Goal: Information Seeking & Learning: Learn about a topic

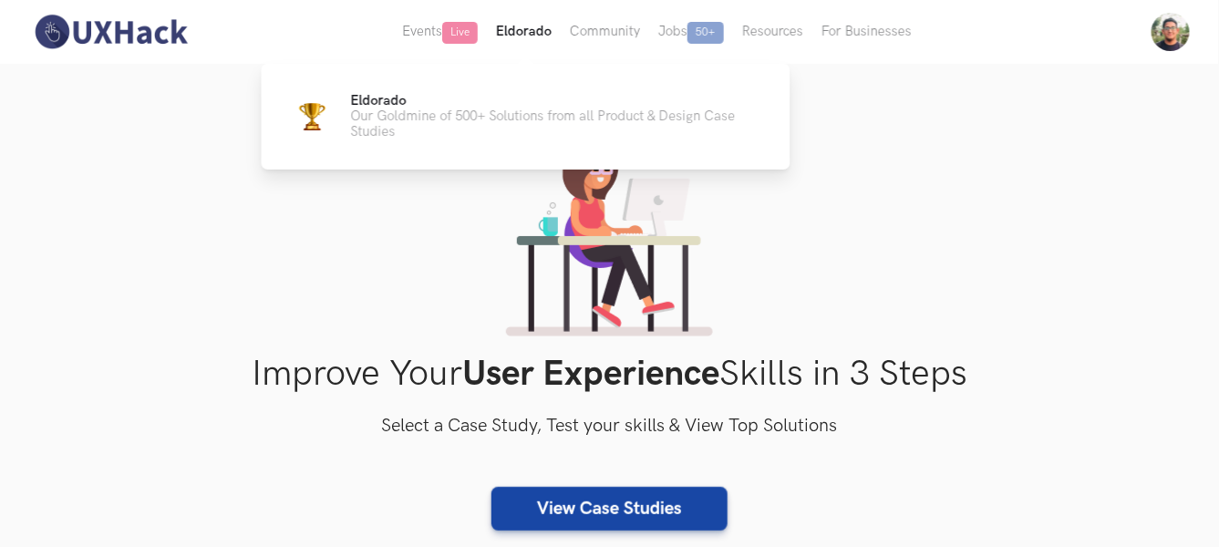
click at [518, 35] on button "Eldorado" at bounding box center [524, 32] width 74 height 64
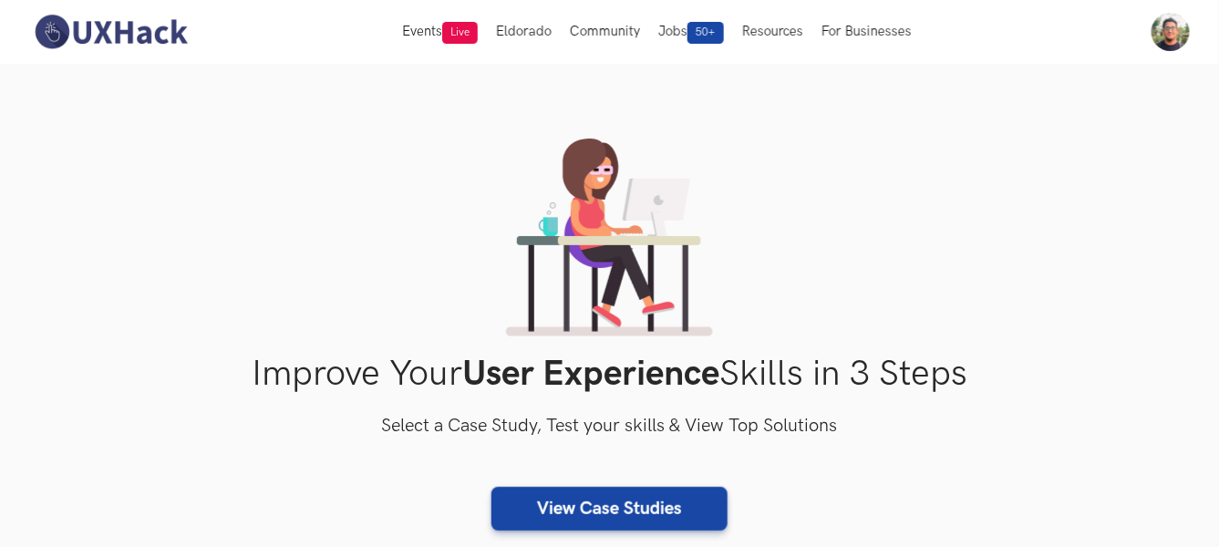
click at [829, 334] on div "Improve Your User Experience Skills in 3 Steps Select a Case Study, Test your s…" at bounding box center [609, 381] width 1161 height 484
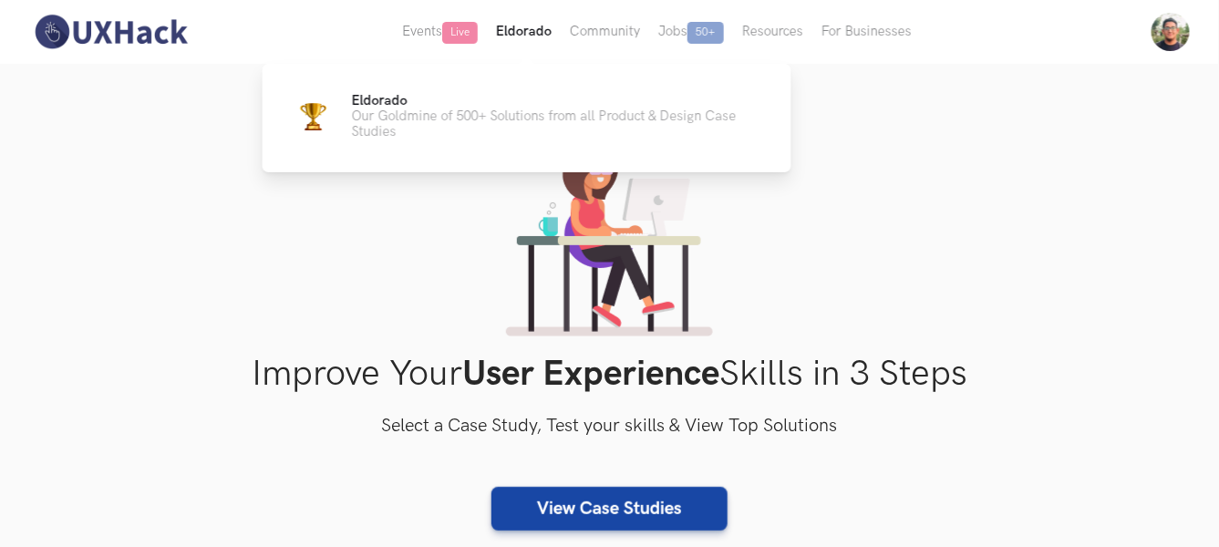
click at [523, 36] on button "Eldorado" at bounding box center [524, 32] width 74 height 64
click at [518, 128] on p "Our Goldmine of 500+ Solutions from all Product & Design Case Studies" at bounding box center [556, 123] width 410 height 31
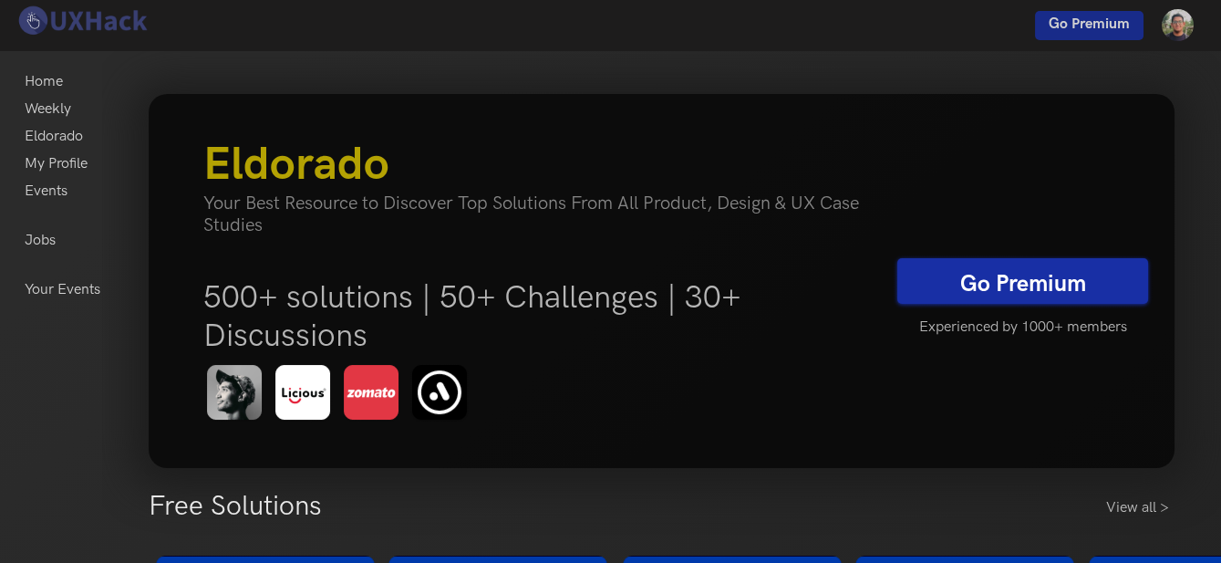
click at [965, 280] on link "Go Premium" at bounding box center [1022, 281] width 251 height 46
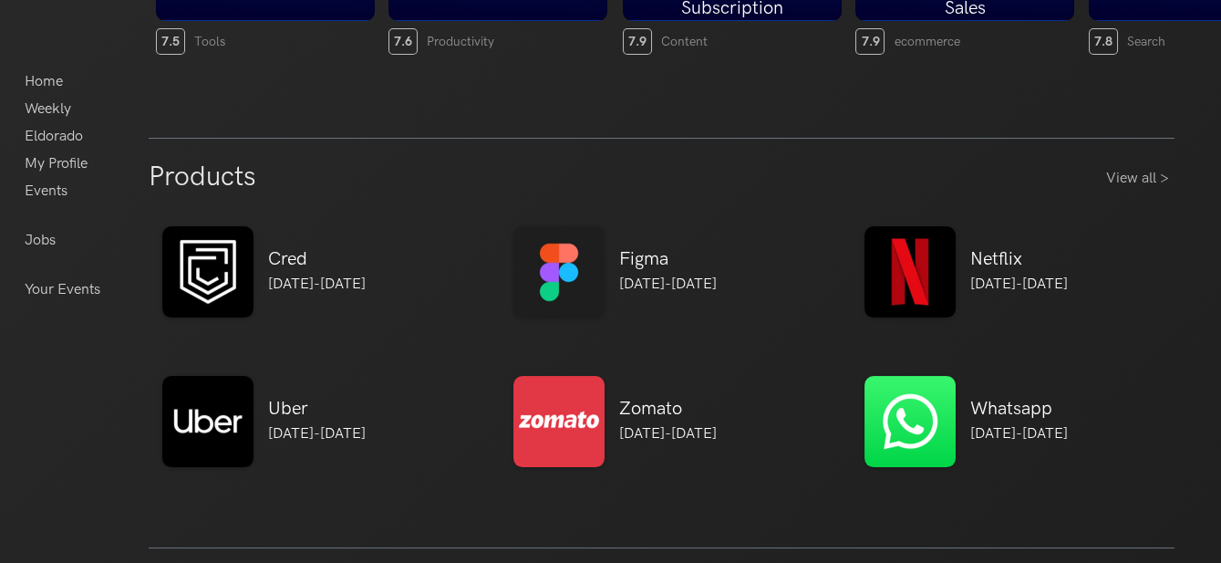
scroll to position [810, 0]
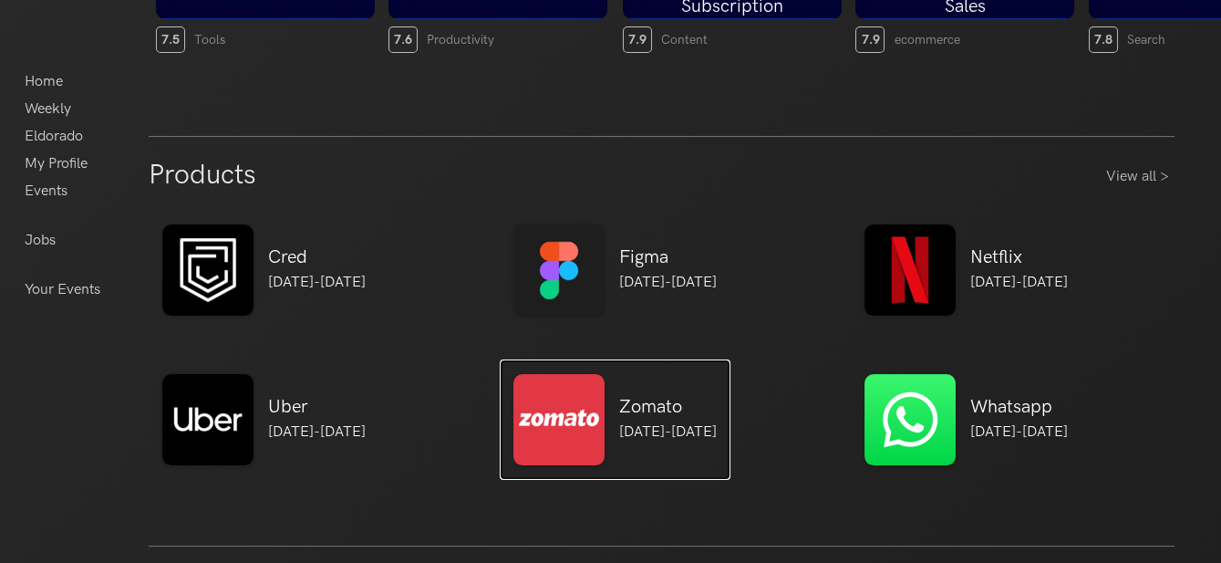
click at [629, 406] on h5 "Zomato" at bounding box center [668, 407] width 98 height 22
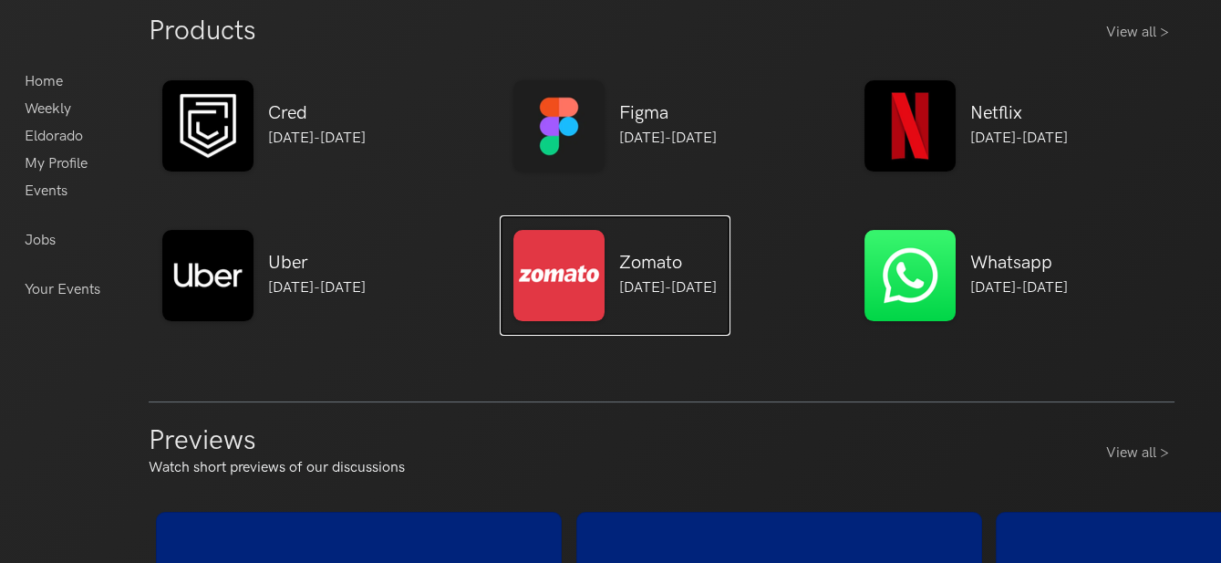
scroll to position [1114, 0]
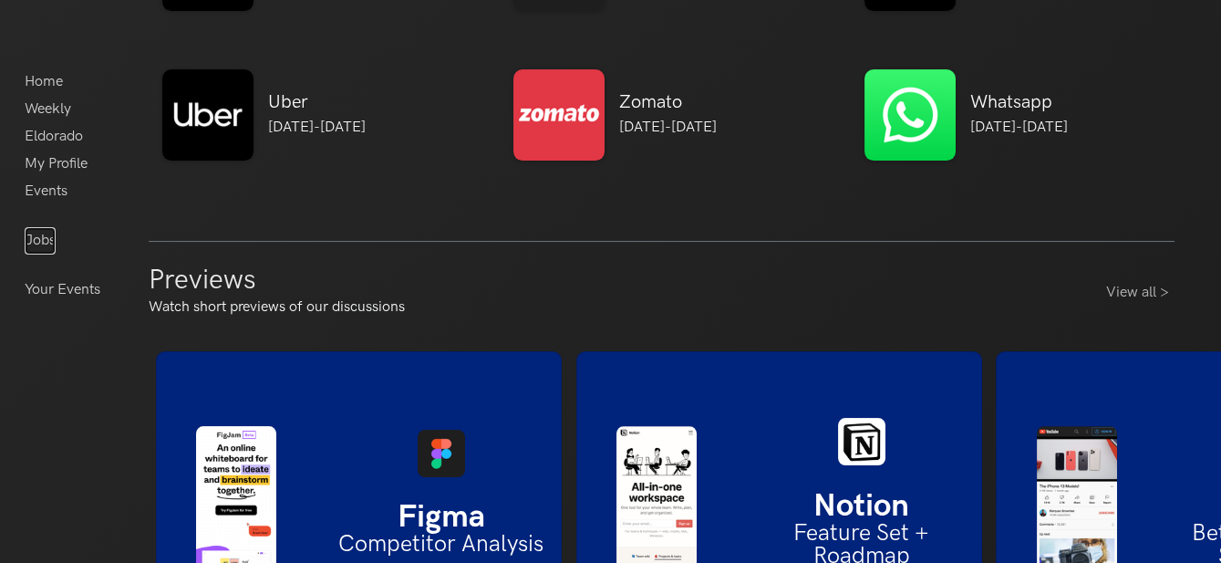
click at [35, 246] on link "Jobs" at bounding box center [40, 240] width 31 height 27
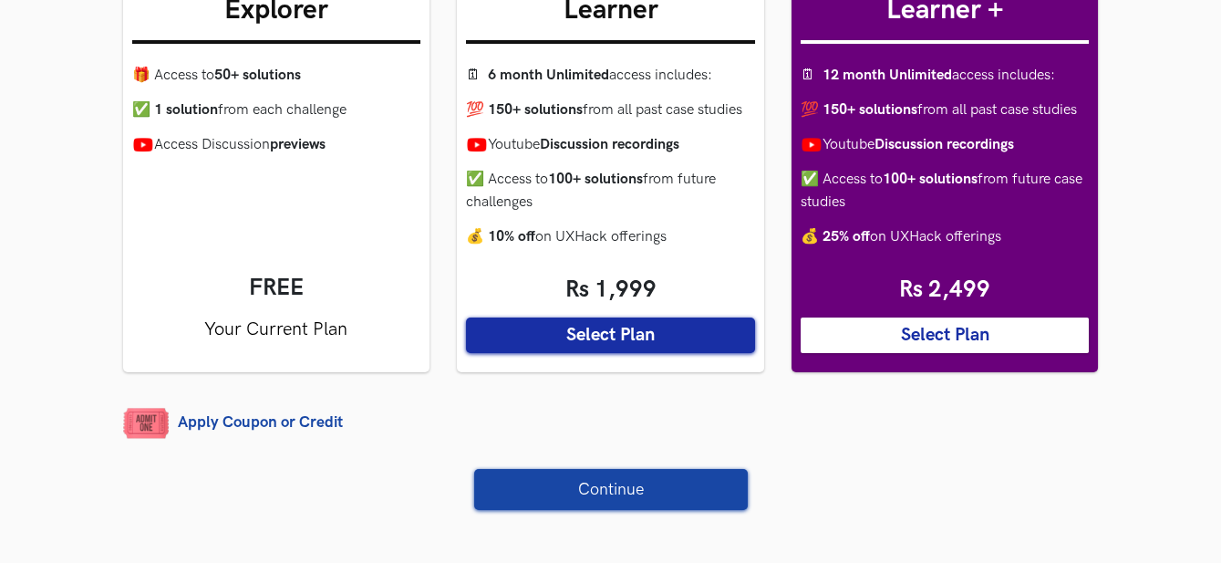
scroll to position [202, 0]
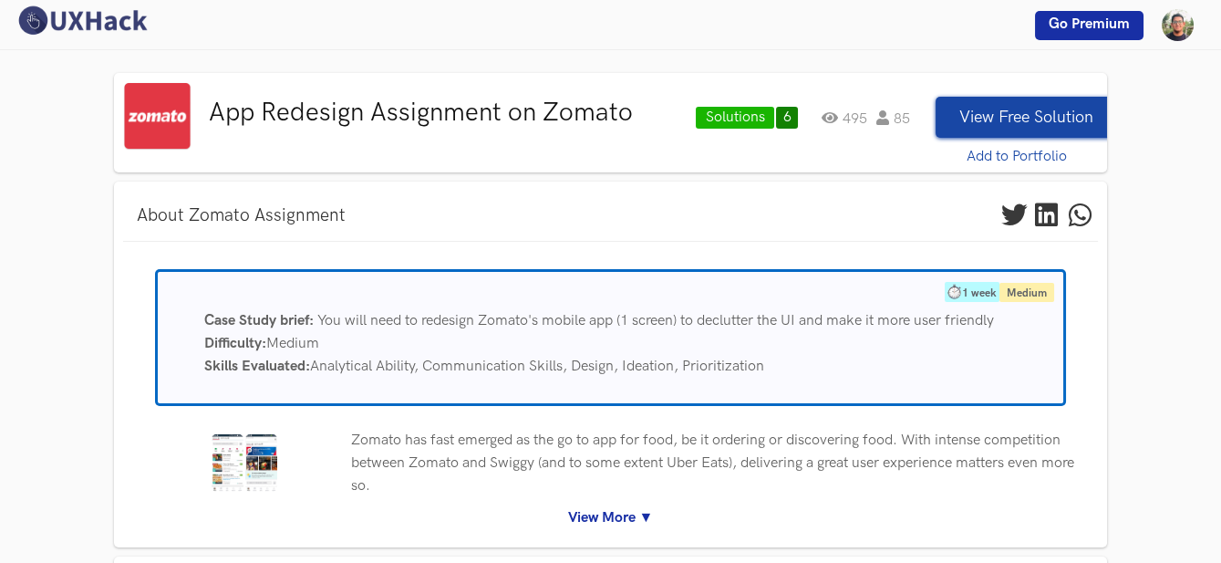
click at [993, 118] on button "View Free Solution" at bounding box center [1025, 117] width 181 height 41
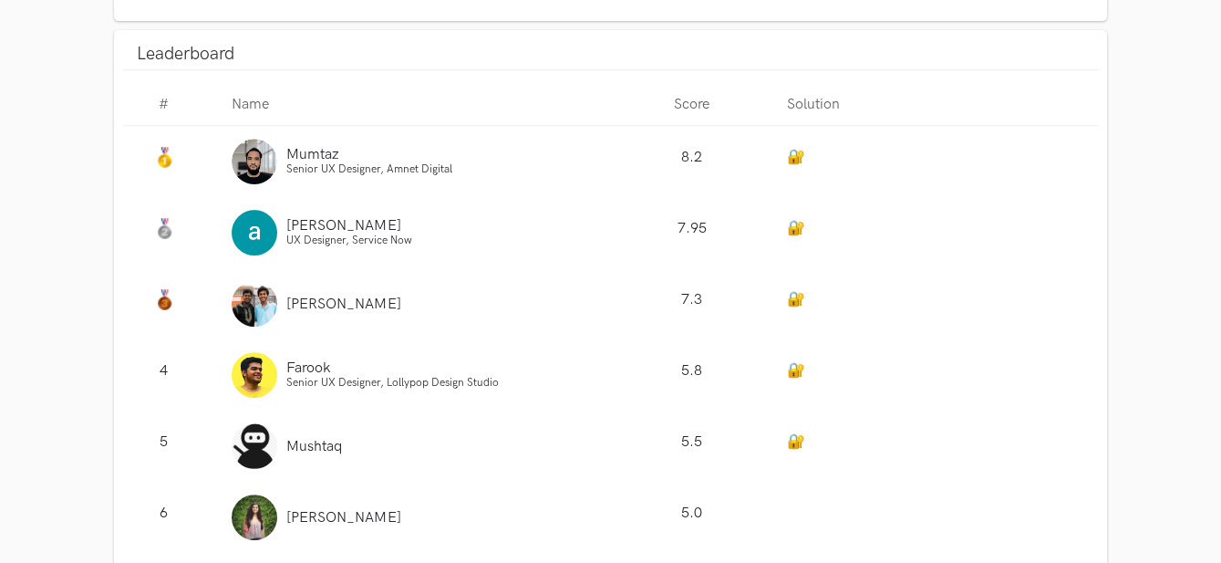
scroll to position [1735, 0]
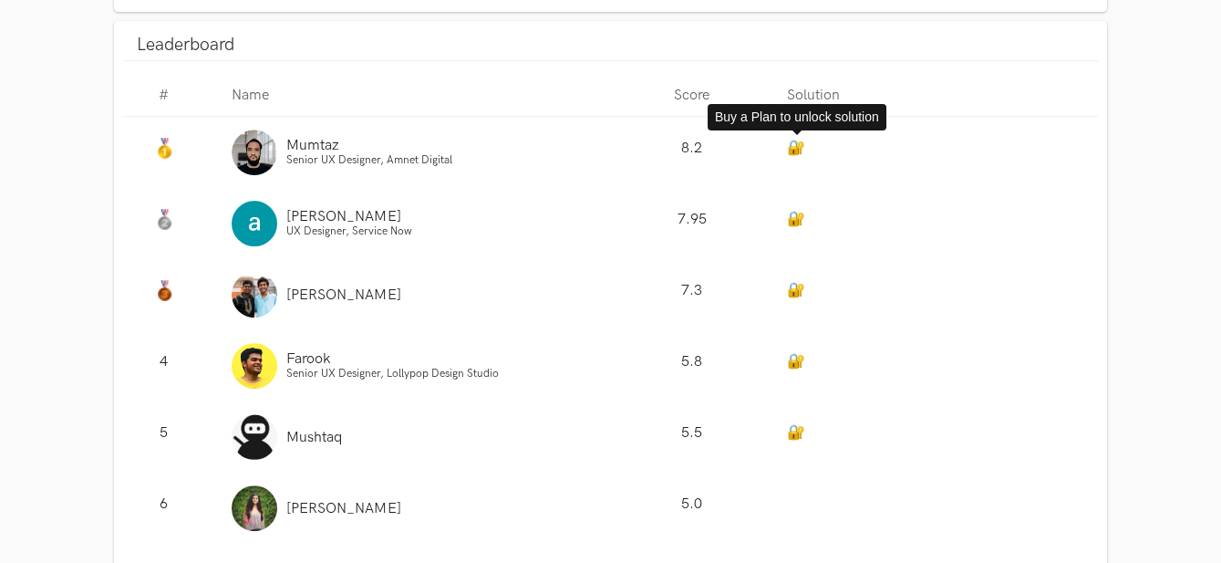
click at [797, 140] on link "🔐" at bounding box center [795, 147] width 18 height 17
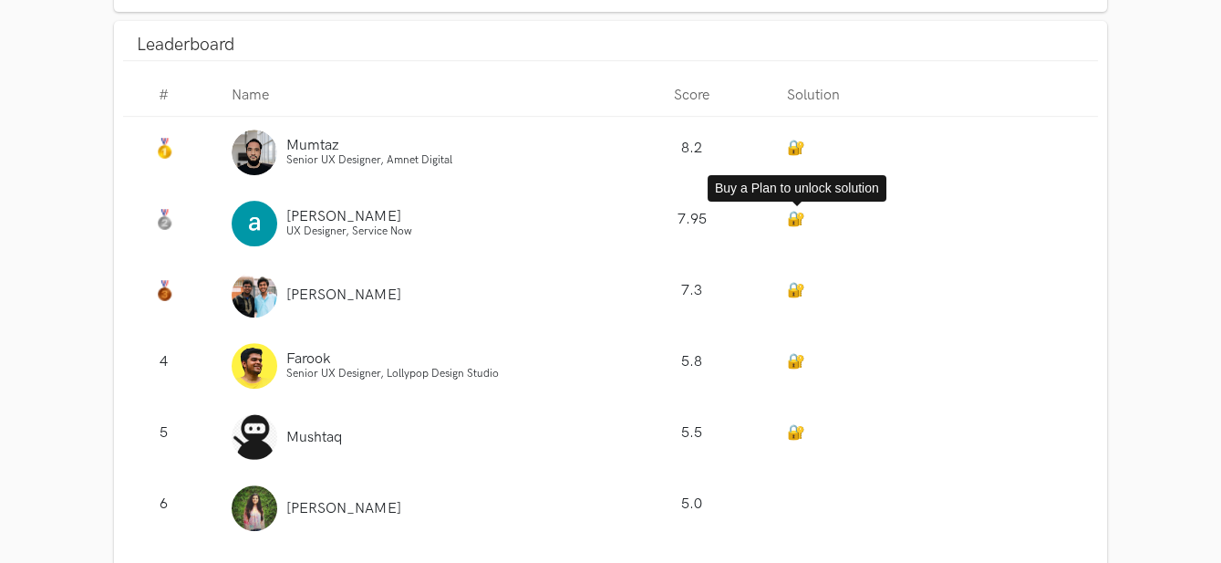
click at [794, 220] on link "🔐" at bounding box center [795, 219] width 18 height 17
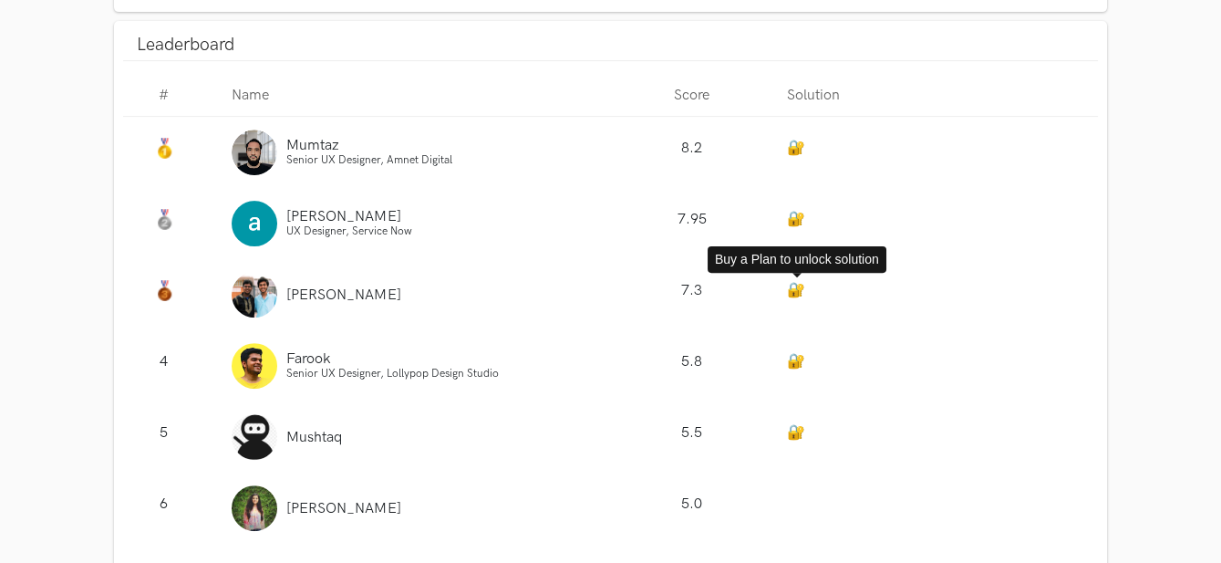
click at [790, 286] on link "🔐" at bounding box center [795, 290] width 18 height 17
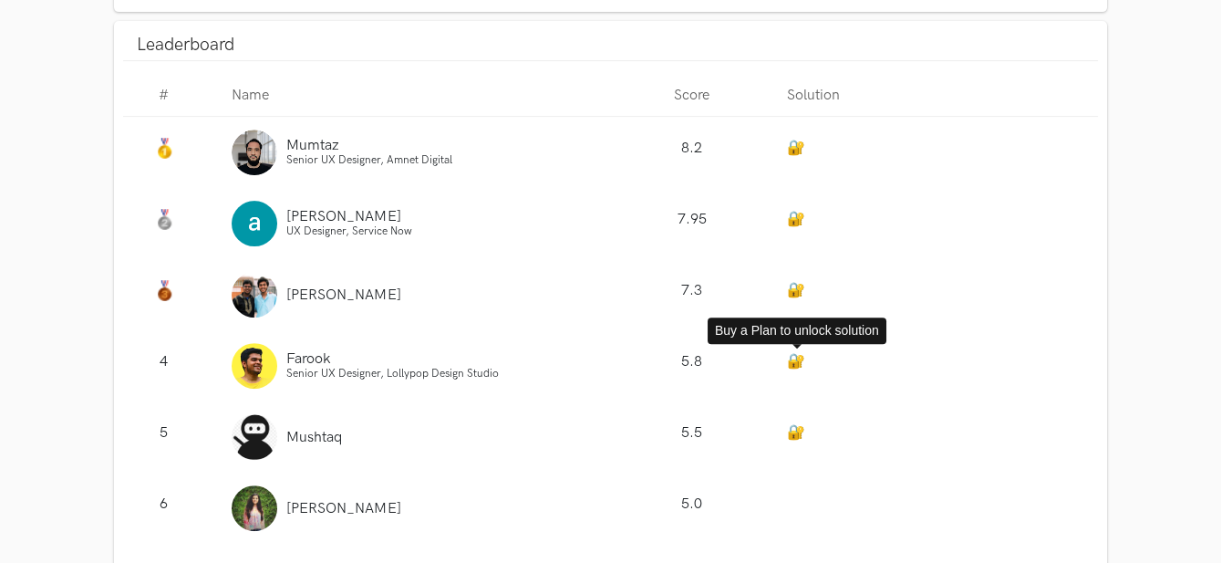
click at [789, 365] on link "🔐" at bounding box center [795, 361] width 18 height 17
click at [789, 445] on div "🔐" at bounding box center [934, 436] width 325 height 71
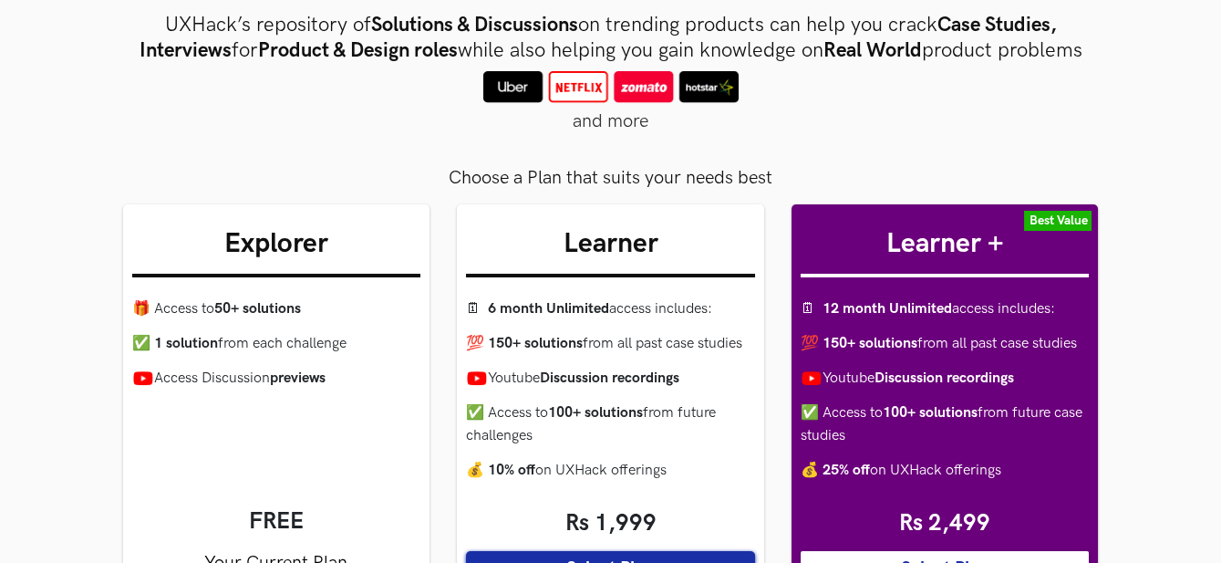
scroll to position [101, 0]
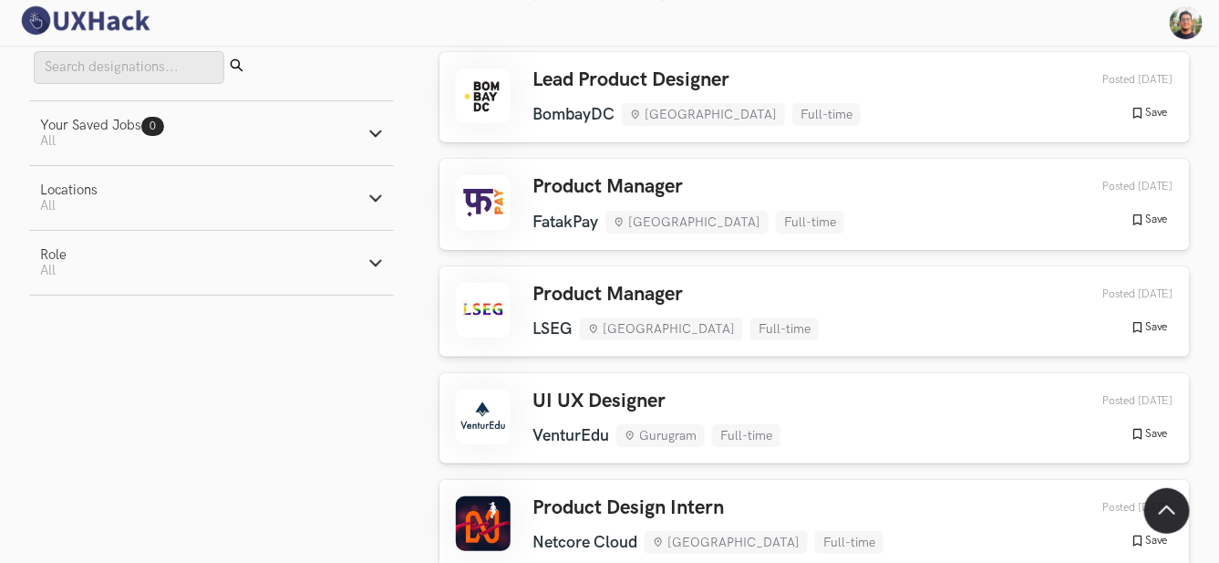
scroll to position [2127, 0]
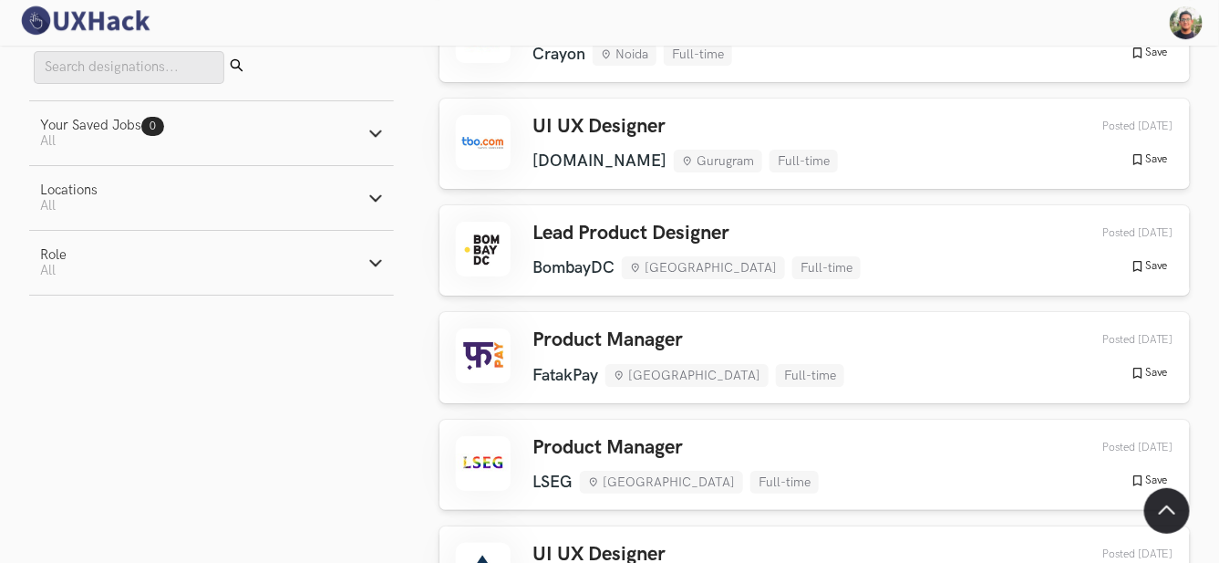
click at [204, 143] on button "Your Saved Jobs 0 Jobs Active filters: All" at bounding box center [211, 133] width 365 height 64
click at [173, 325] on button "Role Active filters: All" at bounding box center [211, 340] width 365 height 64
click at [91, 440] on label "Design" at bounding box center [73, 436] width 67 height 19
click at [57, 440] on input "Design" at bounding box center [48, 436] width 17 height 17
radio input "true"
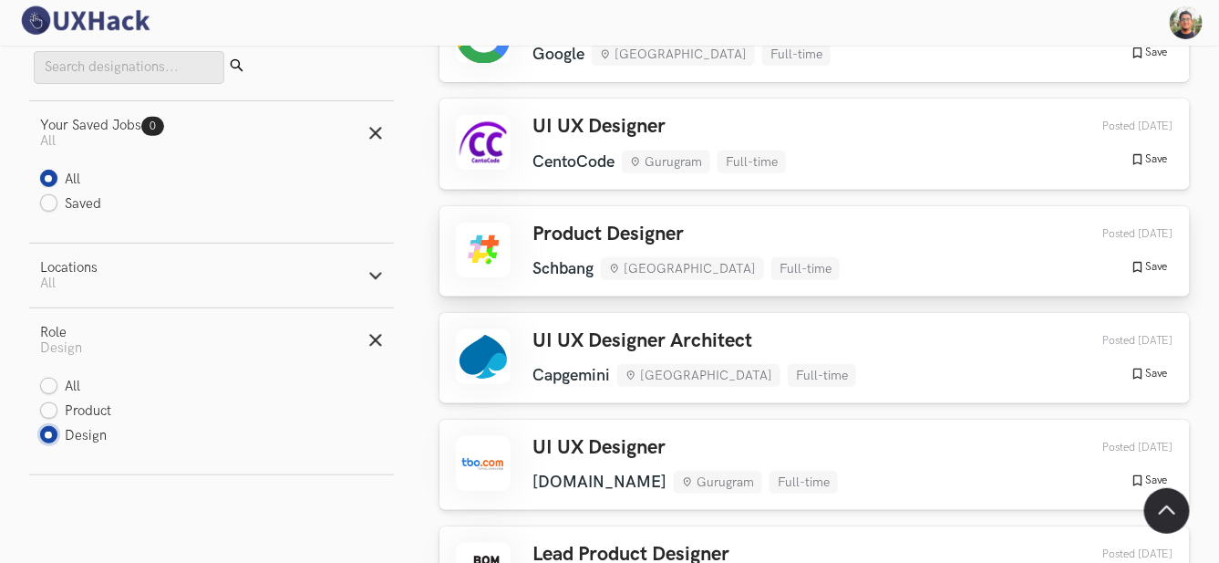
scroll to position [405, 0]
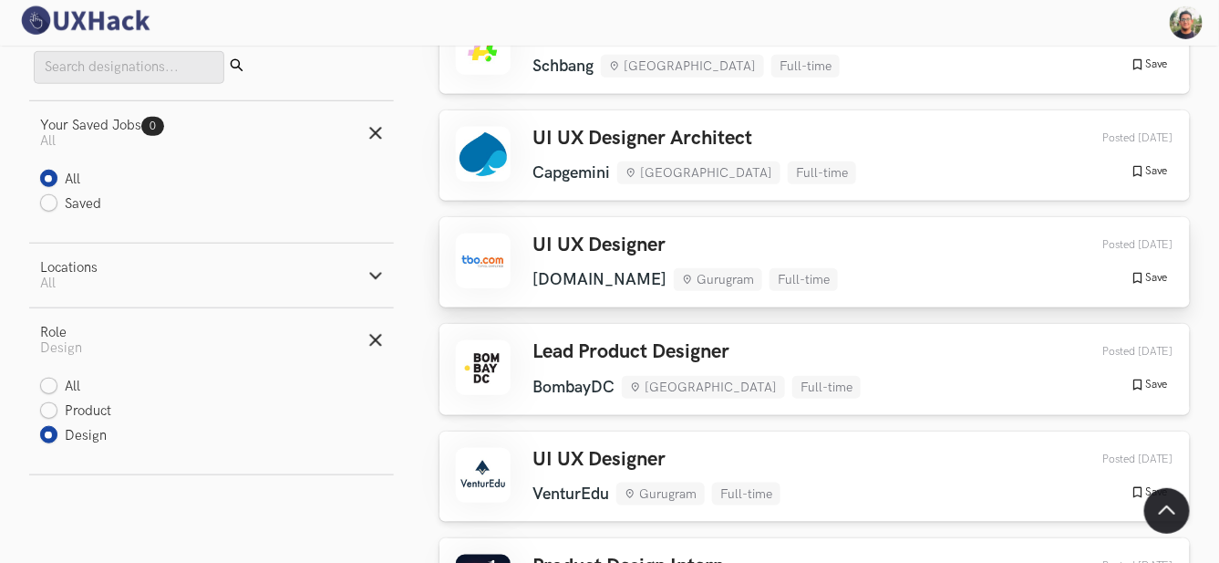
click at [752, 248] on h3 "UI UX Designer" at bounding box center [684, 245] width 305 height 24
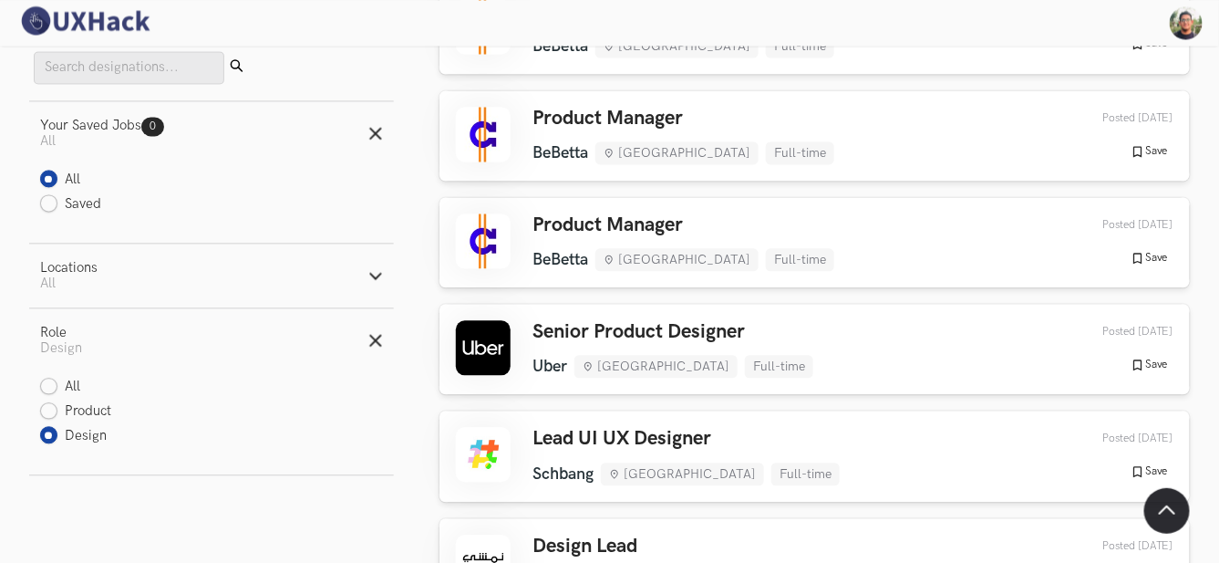
scroll to position [3748, 0]
